Goal: Transaction & Acquisition: Purchase product/service

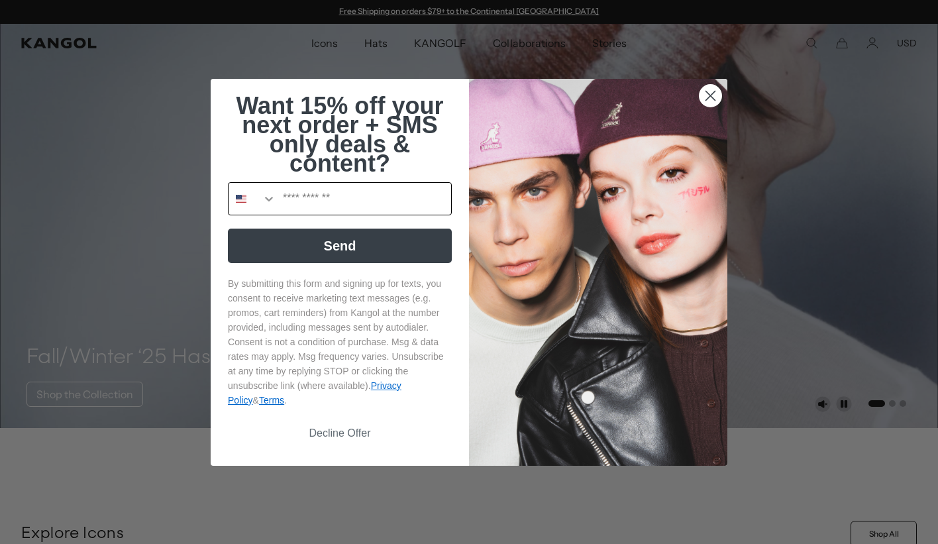
click at [268, 201] on icon "Search Countries" at bounding box center [269, 199] width 8 height 5
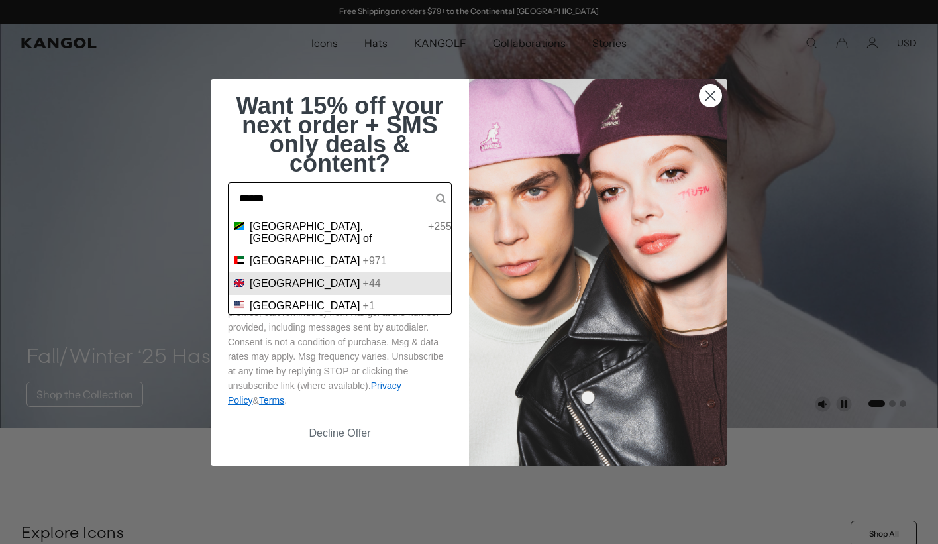
type input "******"
click at [288, 277] on span "United Kingdom" at bounding box center [305, 283] width 111 height 12
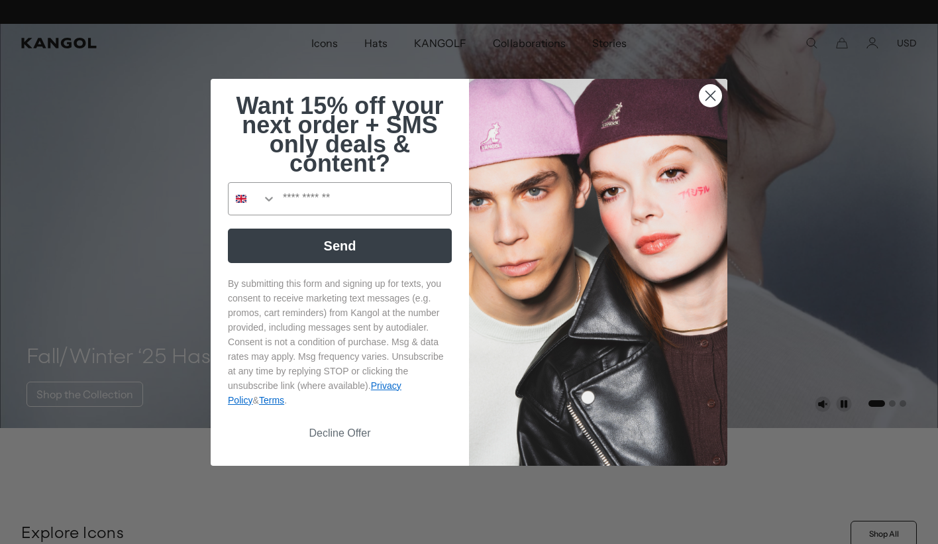
scroll to position [0, 273]
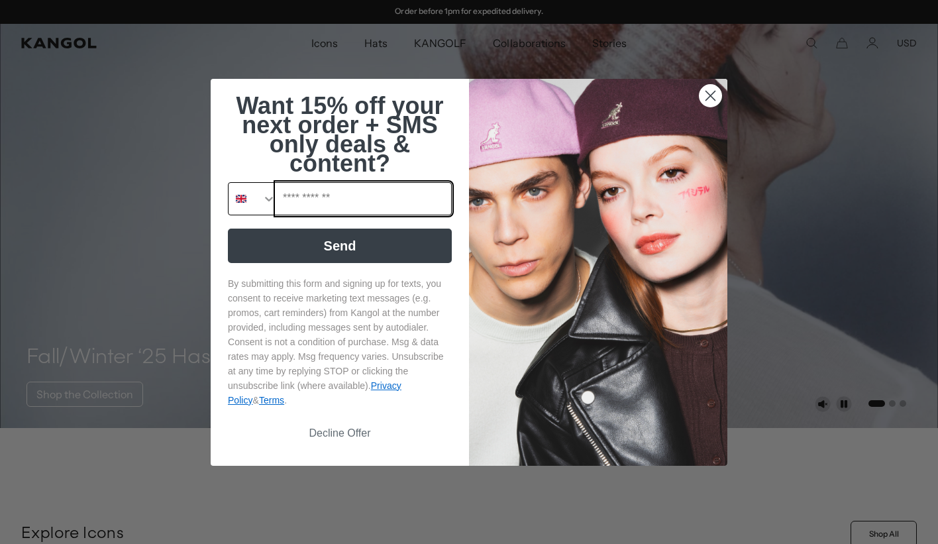
click at [311, 198] on input "Phone Number" at bounding box center [363, 199] width 175 height 32
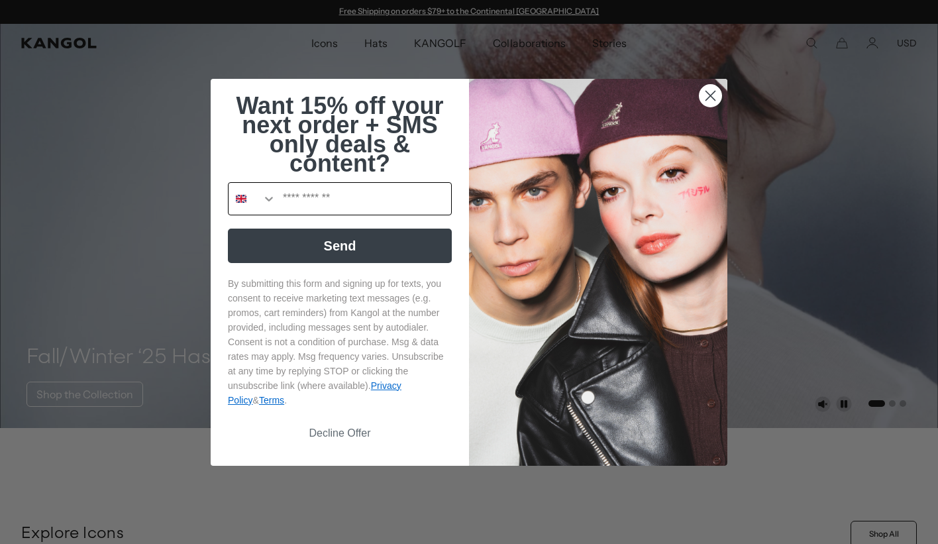
click at [268, 199] on icon "Search Countries" at bounding box center [268, 198] width 13 height 13
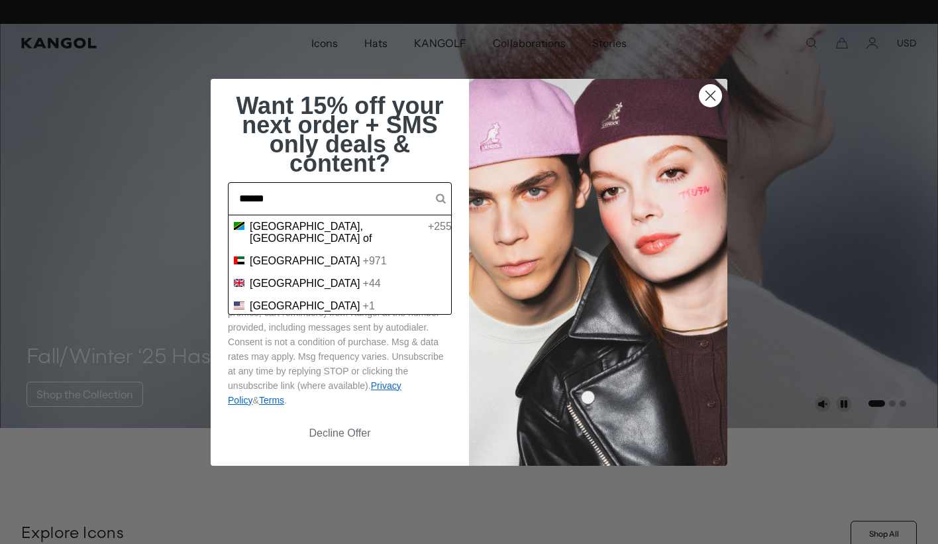
scroll to position [0, 273]
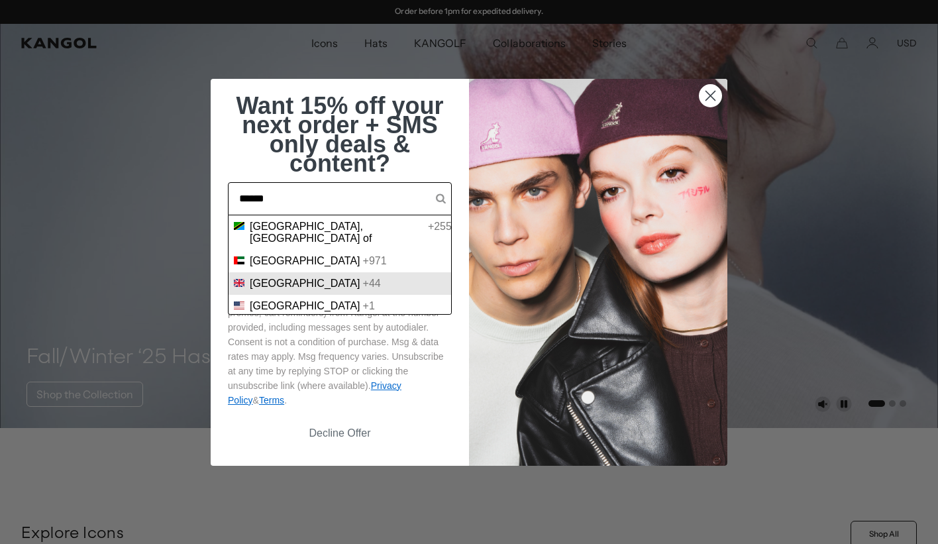
click at [296, 277] on span "United Kingdom" at bounding box center [305, 283] width 111 height 12
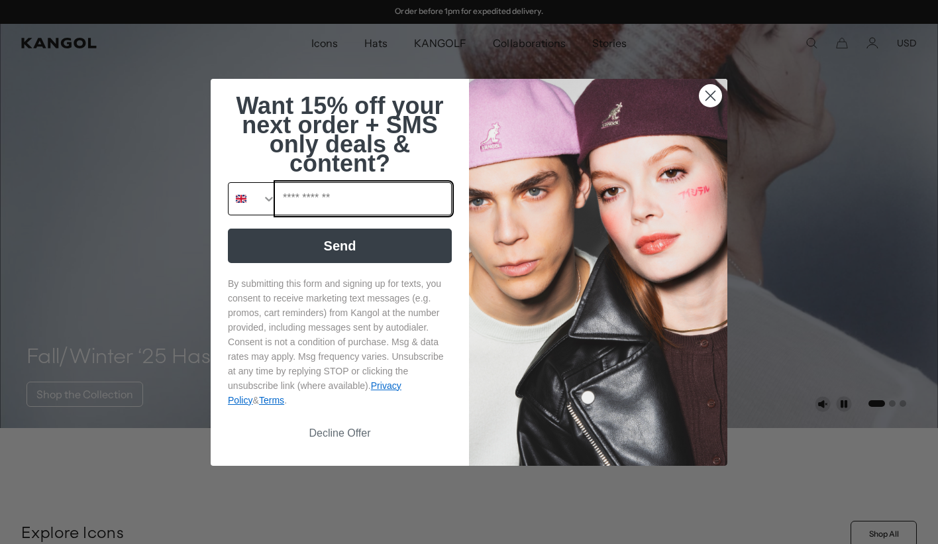
click at [305, 197] on input "Phone Number" at bounding box center [363, 199] width 175 height 32
click at [309, 202] on input "**********" at bounding box center [363, 199] width 175 height 32
click at [310, 198] on input "**********" at bounding box center [363, 199] width 175 height 32
click at [286, 198] on input "**********" at bounding box center [363, 199] width 175 height 32
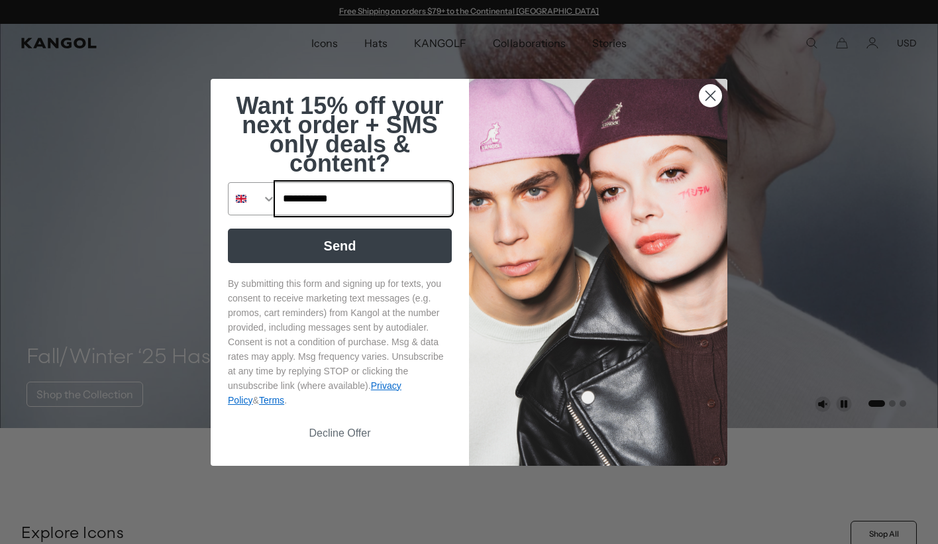
type input "**********"
click at [708, 95] on circle "Close dialog" at bounding box center [710, 95] width 22 height 22
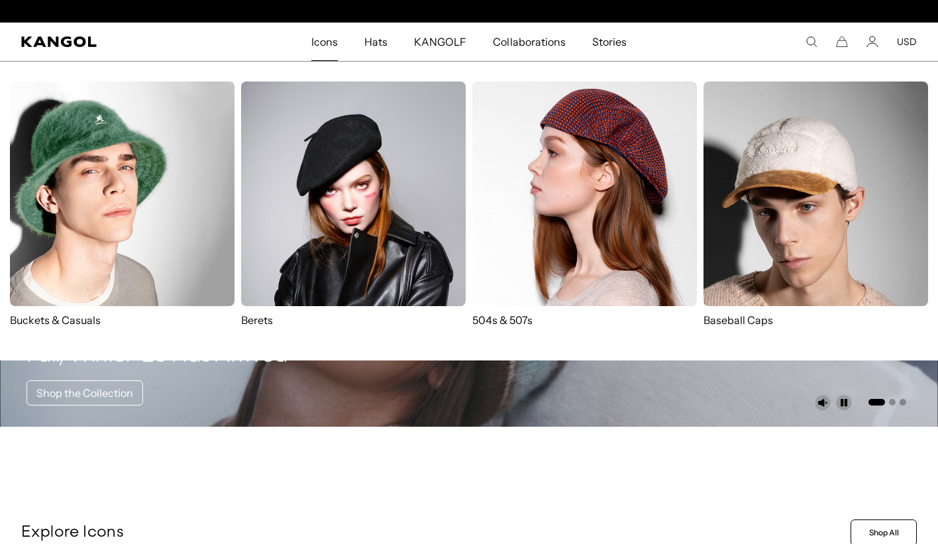
scroll to position [0, 273]
click at [517, 321] on p "504s & 507s" at bounding box center [584, 320] width 225 height 15
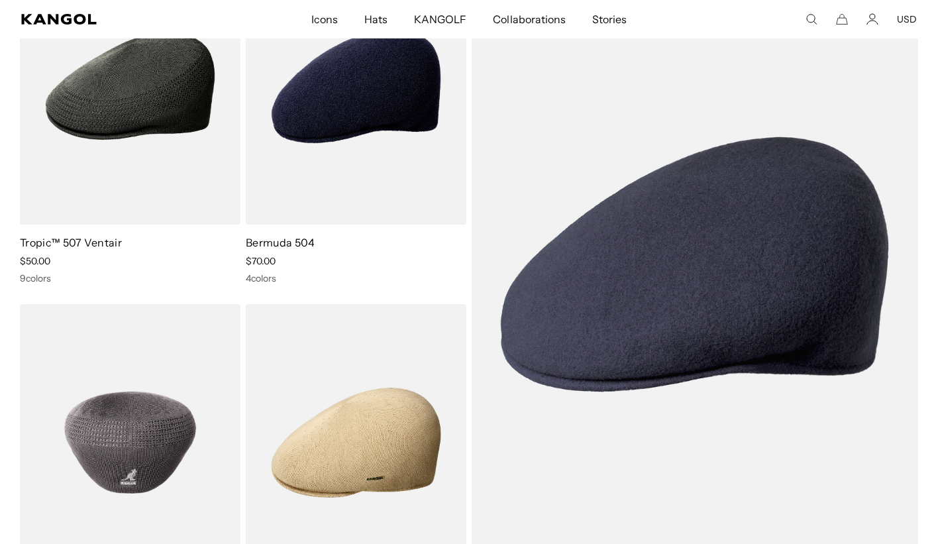
click at [162, 425] on img at bounding box center [130, 442] width 221 height 277
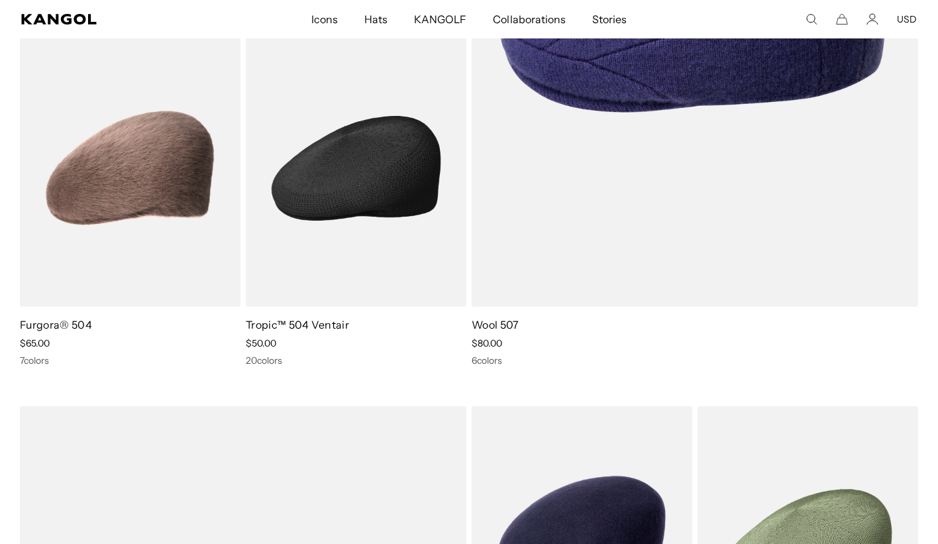
click at [379, 183] on img at bounding box center [356, 168] width 221 height 277
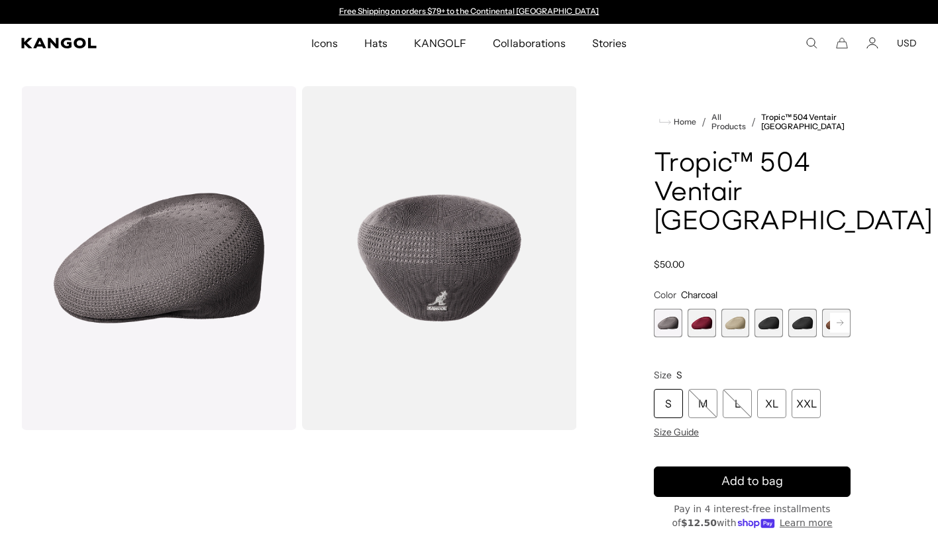
click at [672, 389] on div "S" at bounding box center [668, 403] width 29 height 29
click at [843, 313] on rect at bounding box center [840, 323] width 20 height 20
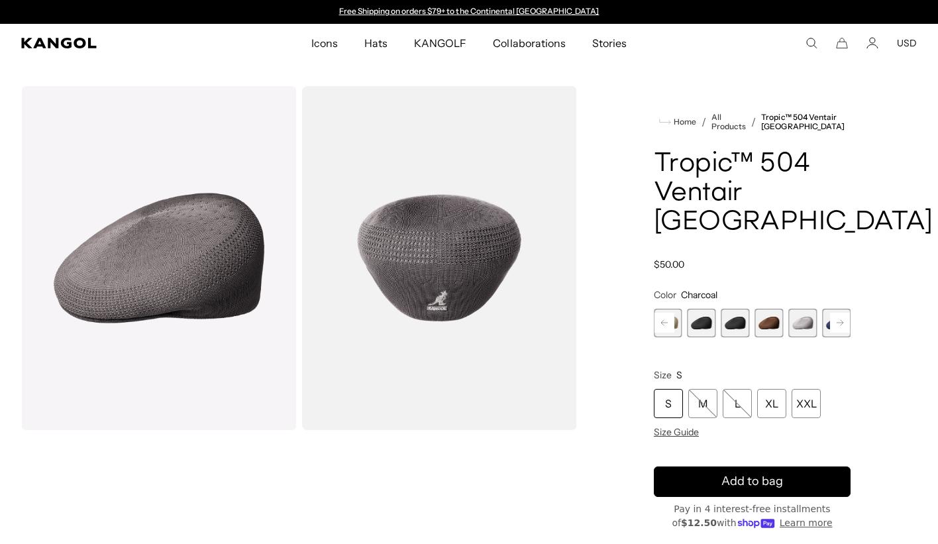
click at [809, 309] on span "7 of 16" at bounding box center [802, 323] width 28 height 28
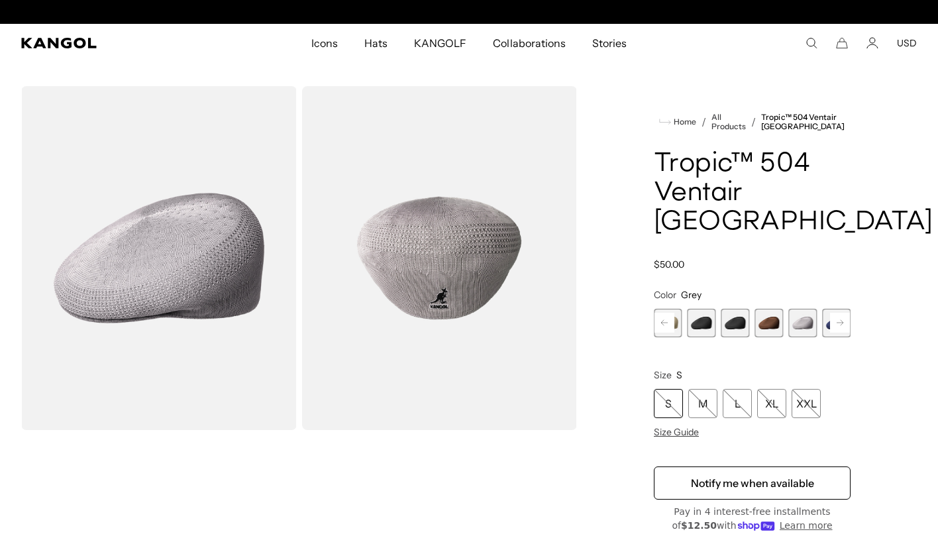
scroll to position [0, 273]
click at [841, 313] on rect at bounding box center [840, 323] width 20 height 20
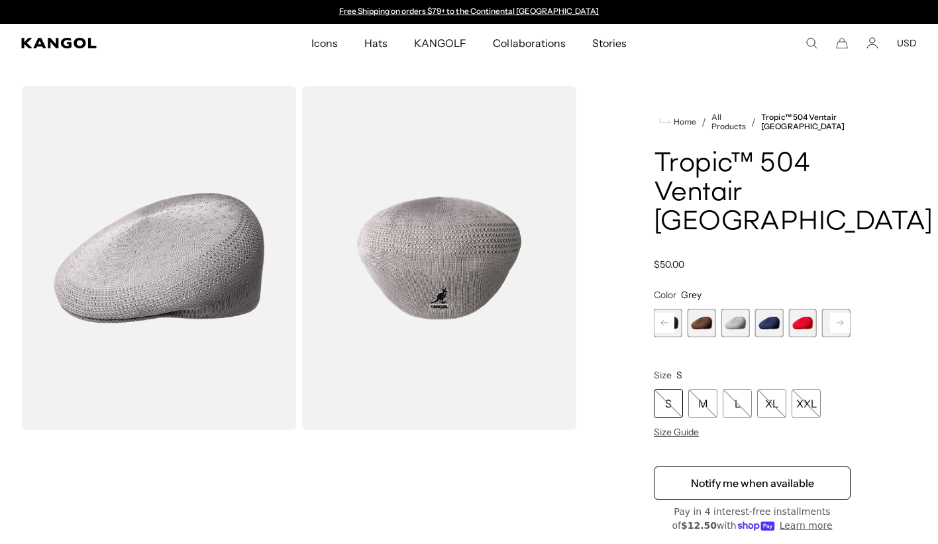
click at [841, 313] on rect at bounding box center [840, 323] width 20 height 20
click at [803, 309] on span "10 of 16" at bounding box center [802, 323] width 28 height 28
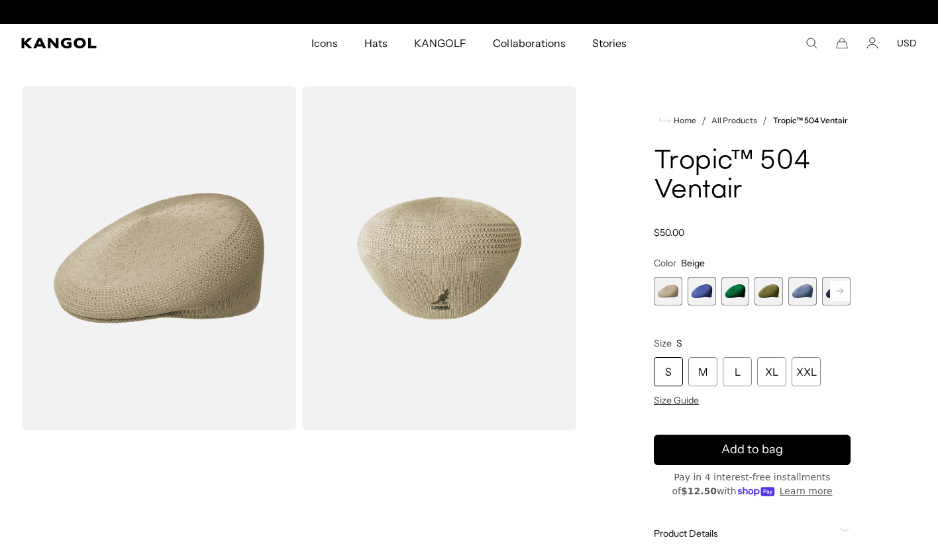
scroll to position [0, 273]
click at [842, 293] on icon at bounding box center [839, 290] width 7 height 5
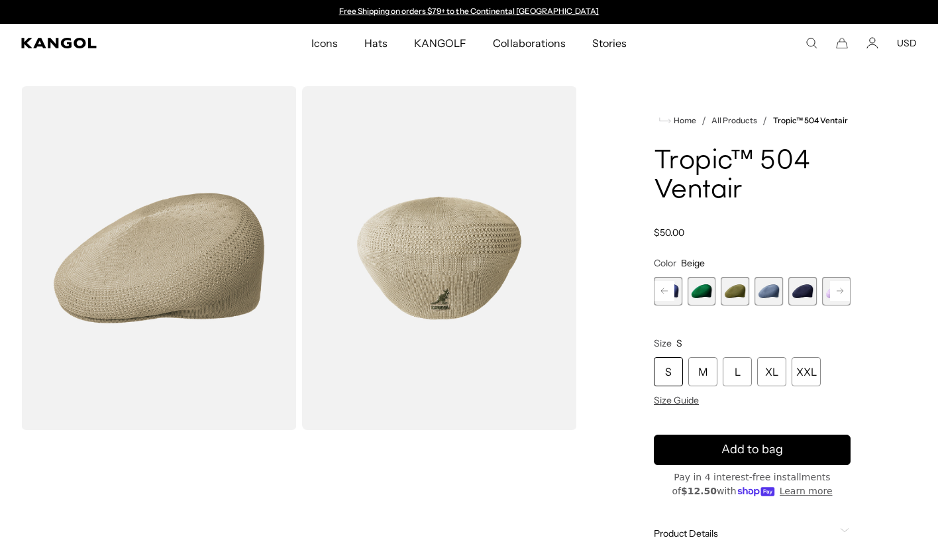
click at [842, 293] on icon at bounding box center [839, 290] width 7 height 5
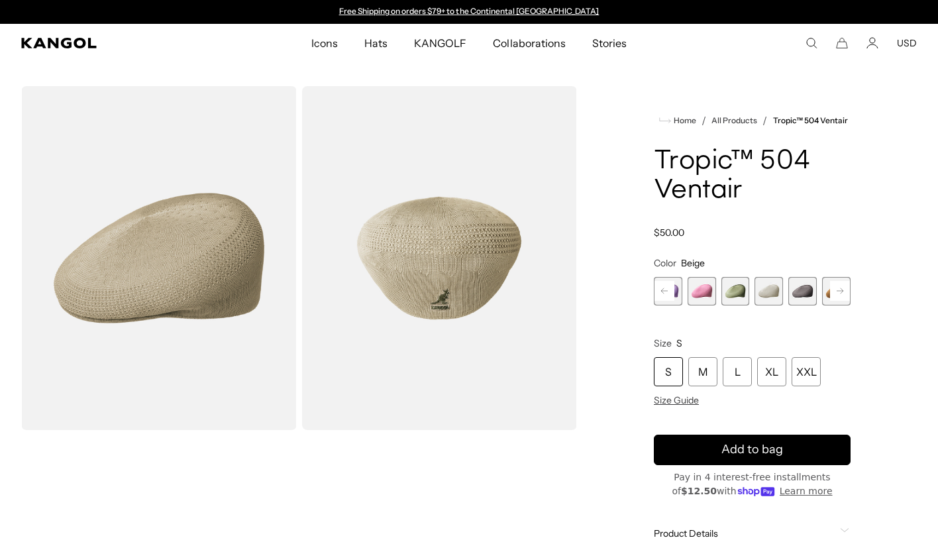
click at [842, 293] on icon at bounding box center [839, 290] width 7 height 5
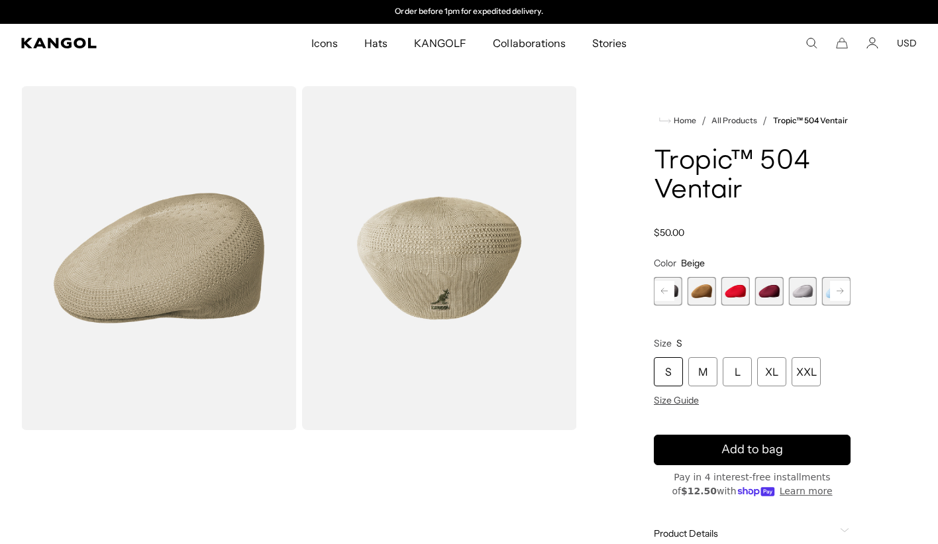
click at [842, 293] on icon at bounding box center [839, 290] width 7 height 5
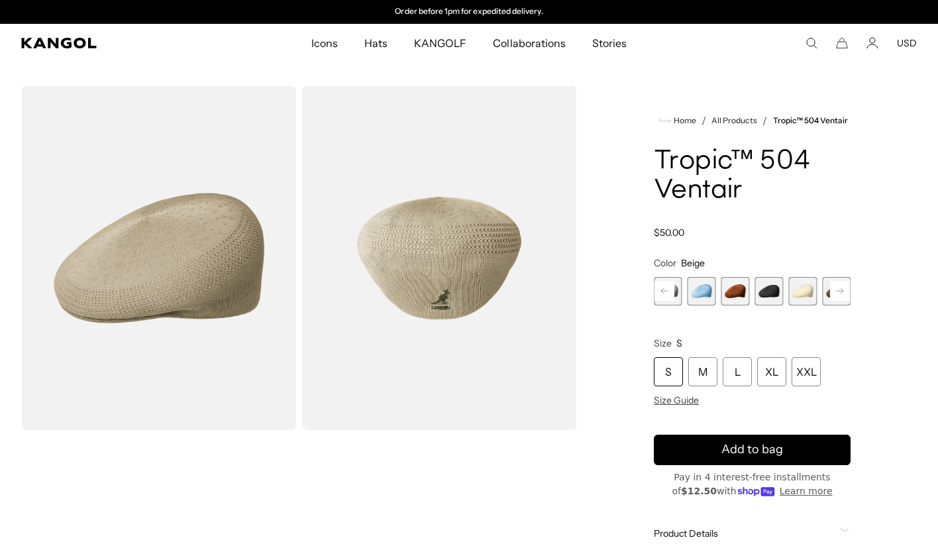
click at [842, 293] on icon at bounding box center [839, 290] width 7 height 5
click at [842, 293] on div "Previous Next Beige Variant sold out or unavailable Starry Blue Variant sold ou…" at bounding box center [752, 291] width 197 height 28
click at [798, 292] on span "21 of 22" at bounding box center [802, 291] width 28 height 28
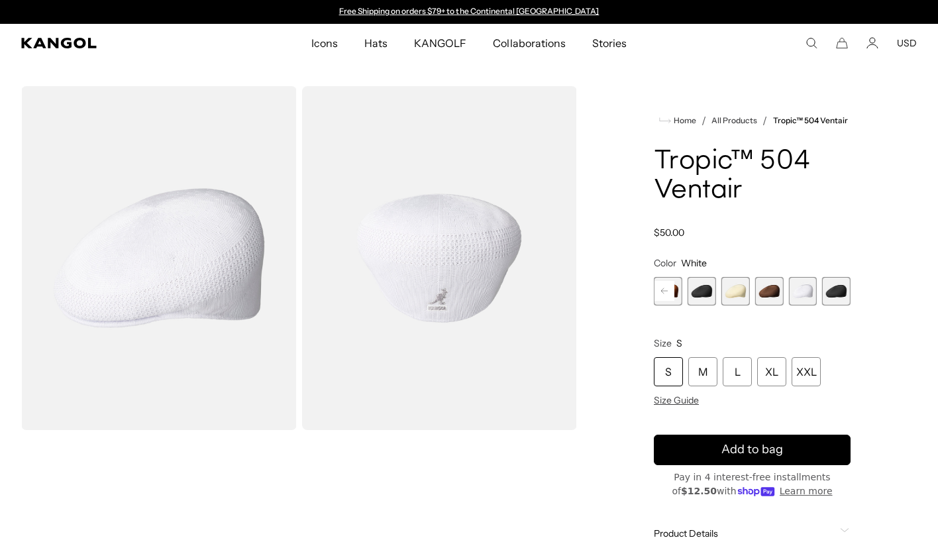
click at [673, 370] on div "S" at bounding box center [668, 371] width 29 height 29
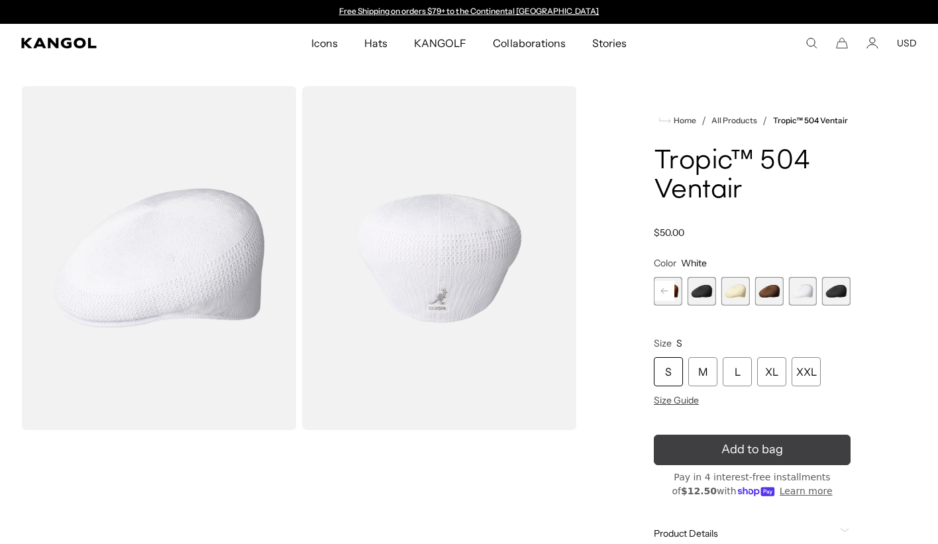
click at [746, 452] on icon "submit" at bounding box center [751, 449] width 27 height 27
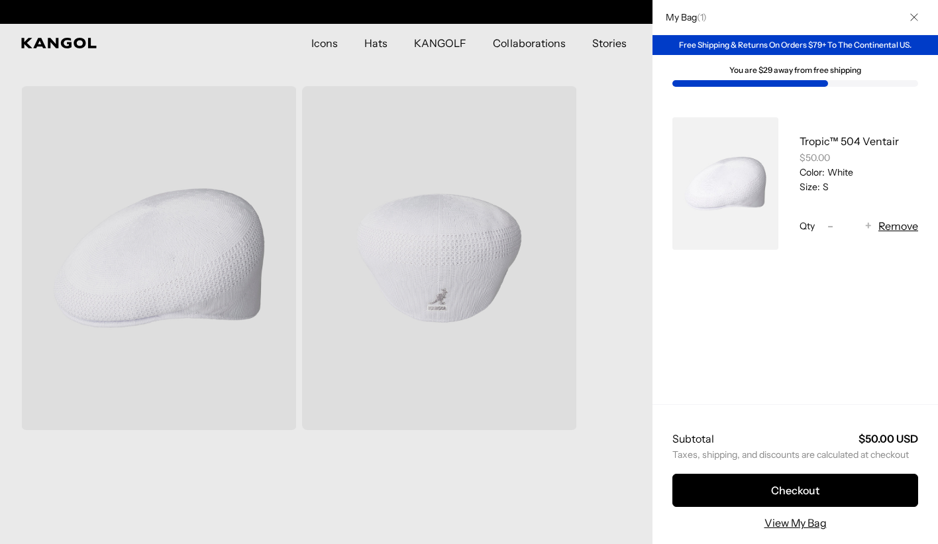
scroll to position [0, 273]
click at [915, 17] on icon "Close" at bounding box center [914, 17] width 8 height 8
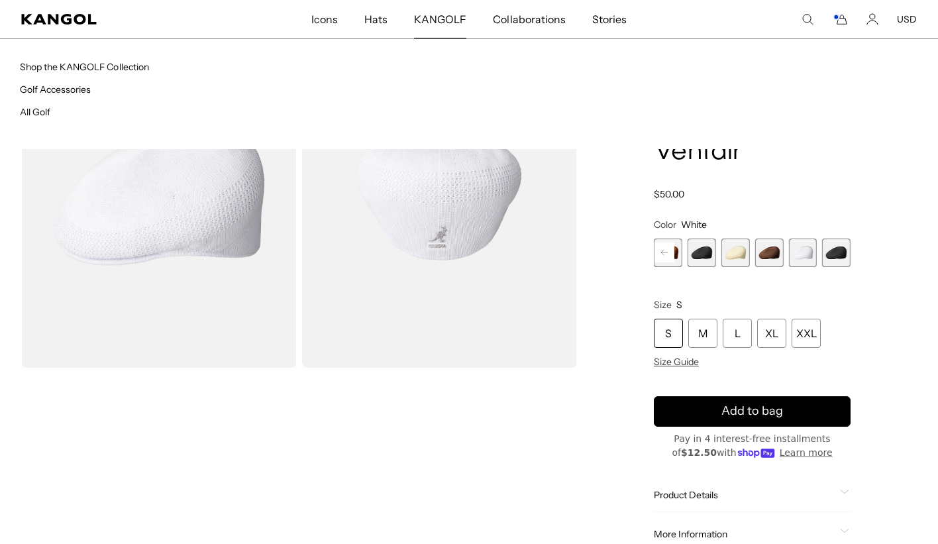
click at [438, 21] on span "KANGOLF" at bounding box center [440, 19] width 52 height 38
